Goal: Find specific page/section: Find specific page/section

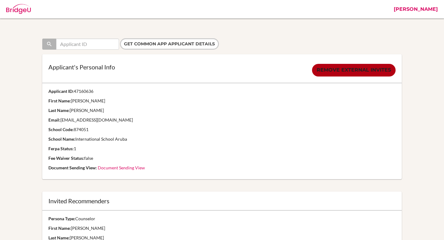
scroll to position [93, 0]
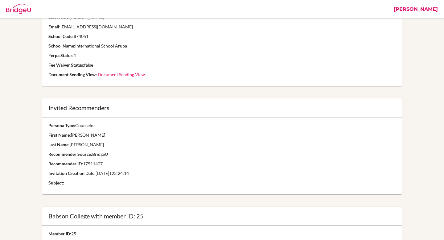
click at [429, 9] on link "[PERSON_NAME]" at bounding box center [416, 9] width 50 height 19
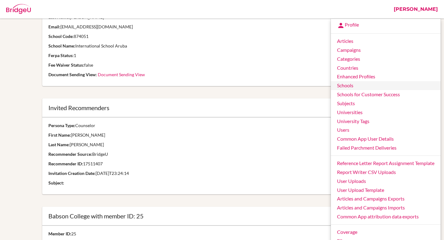
click at [356, 84] on link "Schools" at bounding box center [386, 85] width 110 height 9
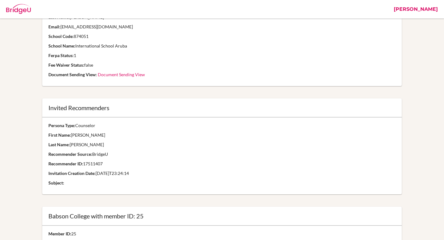
scroll to position [0, 0]
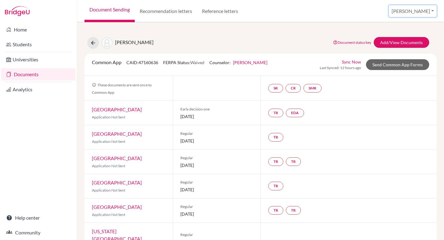
click at [415, 11] on button "[PERSON_NAME]" at bounding box center [413, 11] width 48 height 12
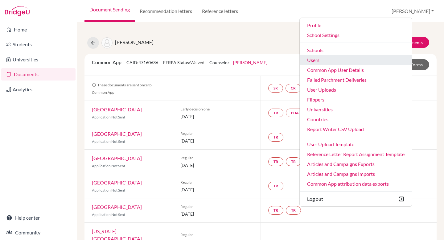
click at [373, 58] on link "Users" at bounding box center [356, 60] width 112 height 10
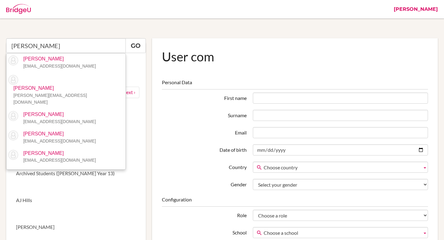
type input "rakhee"
click at [424, 7] on link "[PERSON_NAME]" at bounding box center [416, 9] width 50 height 19
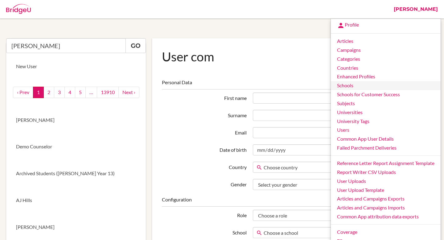
click at [352, 87] on link "Schools" at bounding box center [386, 85] width 110 height 9
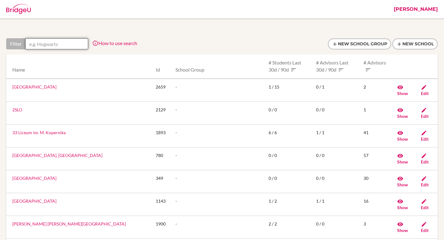
click at [67, 43] on input "text" at bounding box center [56, 43] width 63 height 11
type input "s"
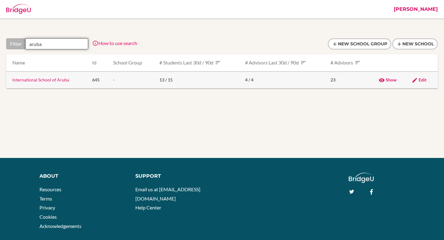
type input "aruba"
click at [62, 80] on link "International School of Aruba" at bounding box center [40, 79] width 57 height 5
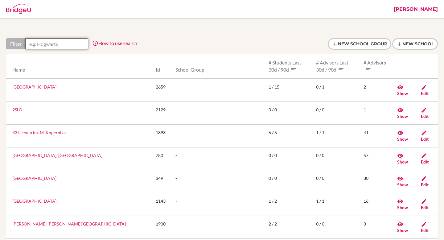
click at [50, 44] on input "text" at bounding box center [56, 43] width 63 height 11
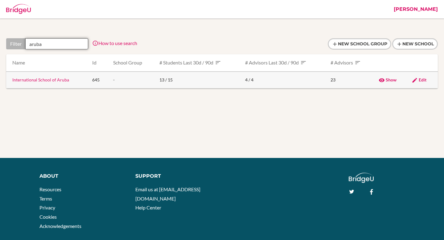
type input "aruba"
click at [31, 80] on link "International School of Aruba" at bounding box center [40, 79] width 57 height 5
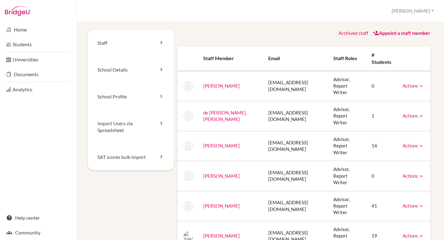
click at [355, 32] on link "Archived staff" at bounding box center [354, 33] width 30 height 6
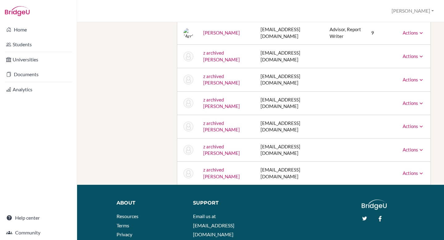
scroll to position [237, 0]
